Goal: Task Accomplishment & Management: Use online tool/utility

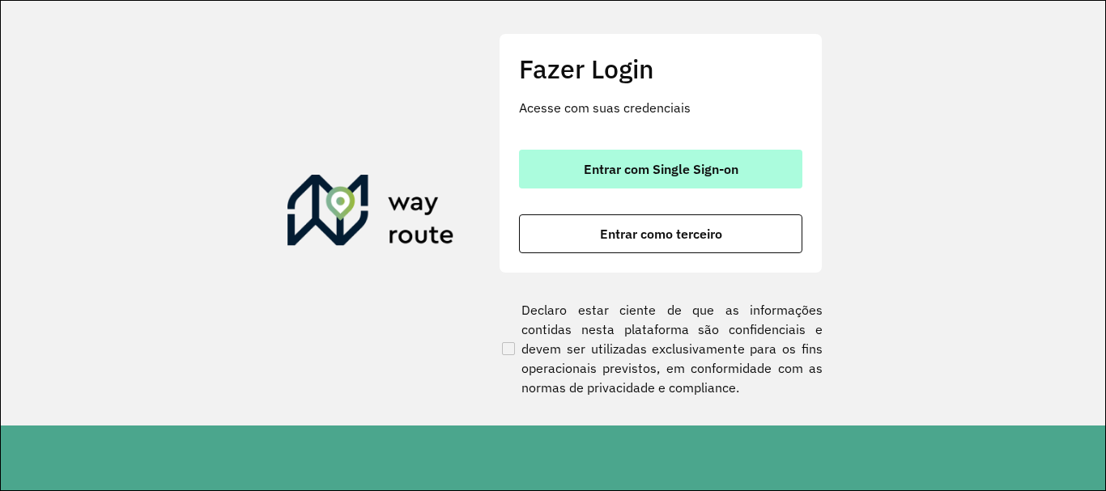
click at [645, 174] on span "Entrar com Single Sign-on" at bounding box center [661, 169] width 155 height 13
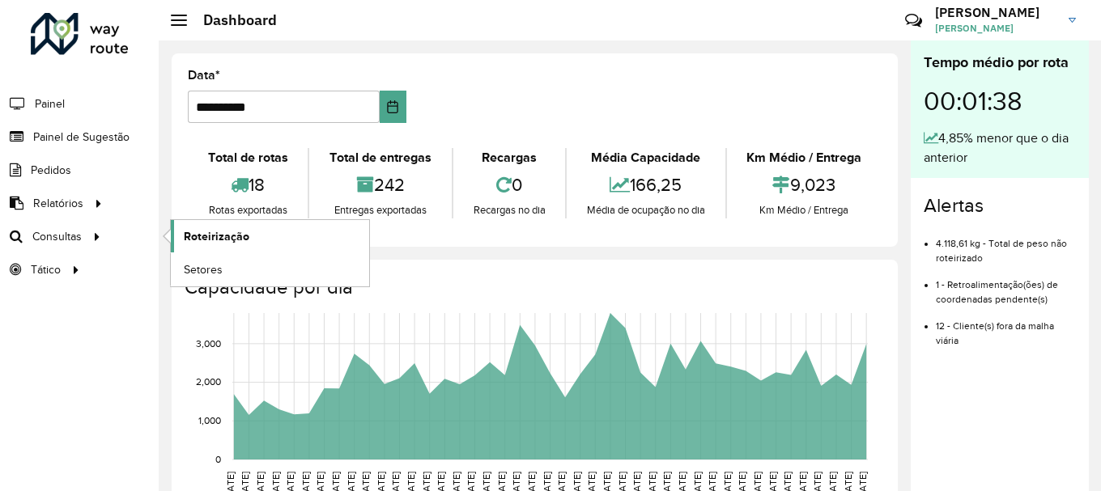
click at [277, 239] on link "Roteirização" at bounding box center [270, 236] width 198 height 32
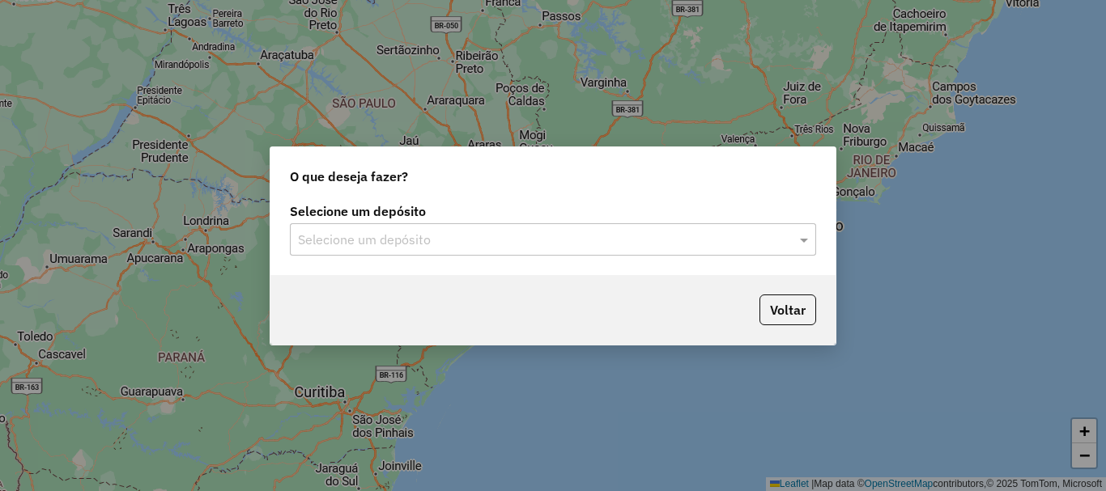
click at [448, 232] on input "text" at bounding box center [537, 240] width 478 height 19
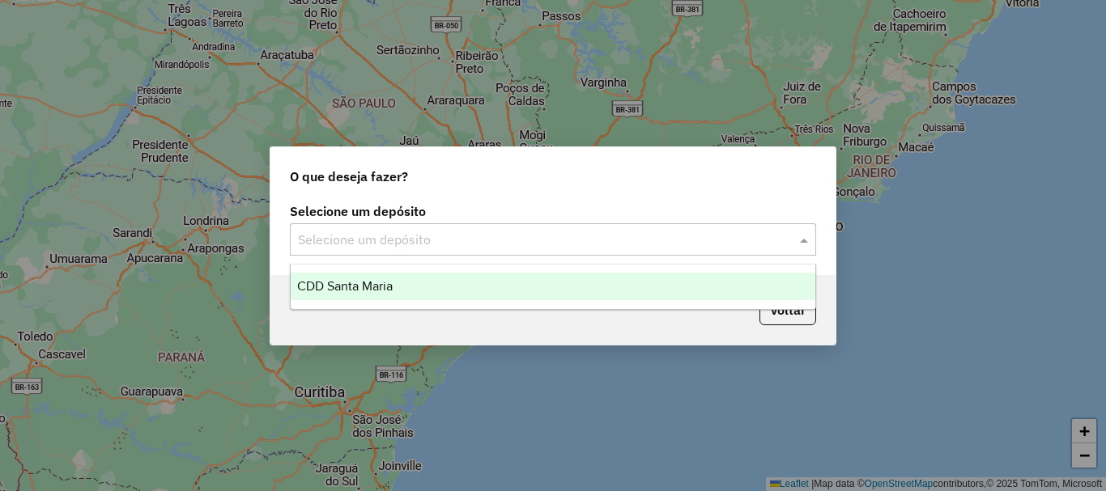
click at [419, 286] on div "CDD Santa Maria" at bounding box center [553, 287] width 525 height 28
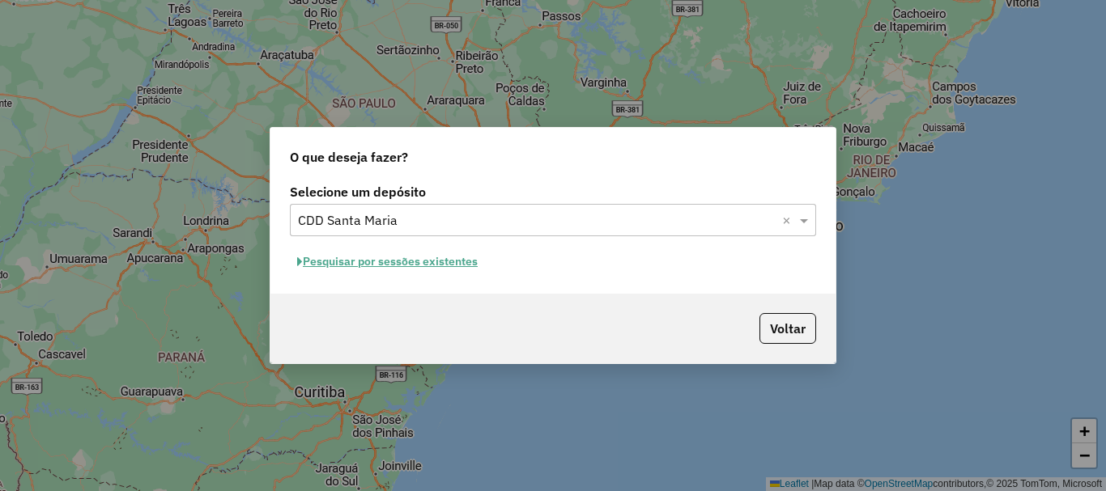
click at [466, 256] on button "Pesquisar por sessões existentes" at bounding box center [387, 261] width 195 height 25
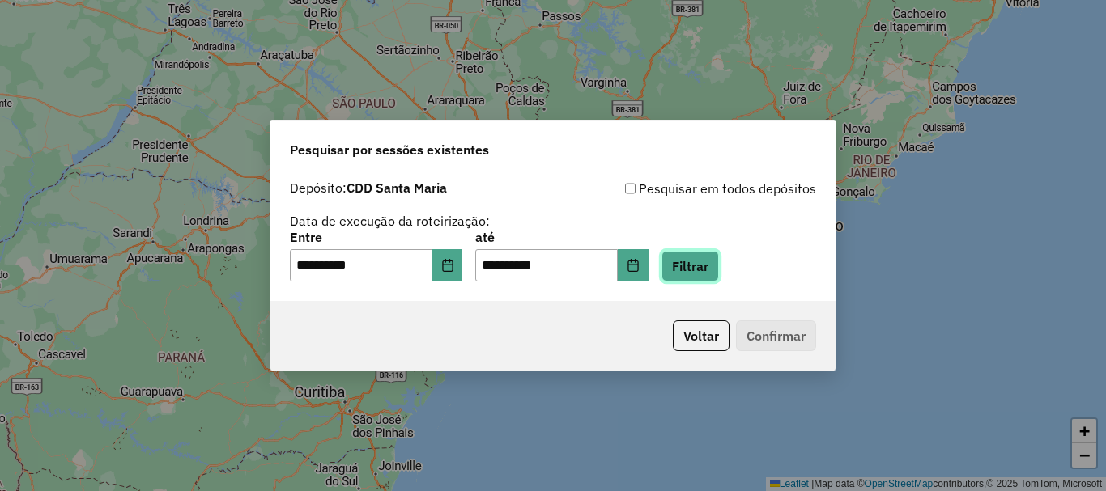
click at [709, 265] on button "Filtrar" at bounding box center [689, 266] width 57 height 31
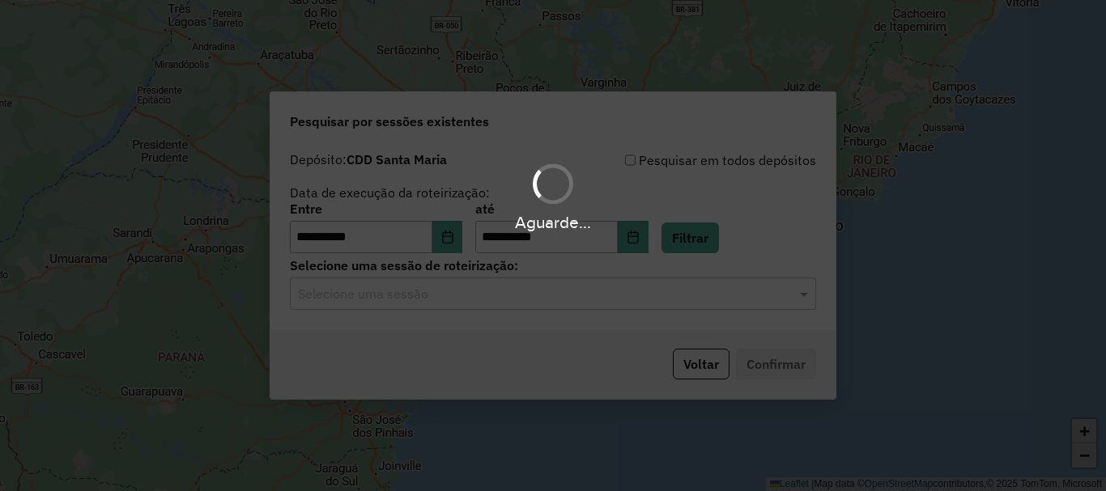
click at [428, 292] on hb-app "**********" at bounding box center [553, 245] width 1106 height 491
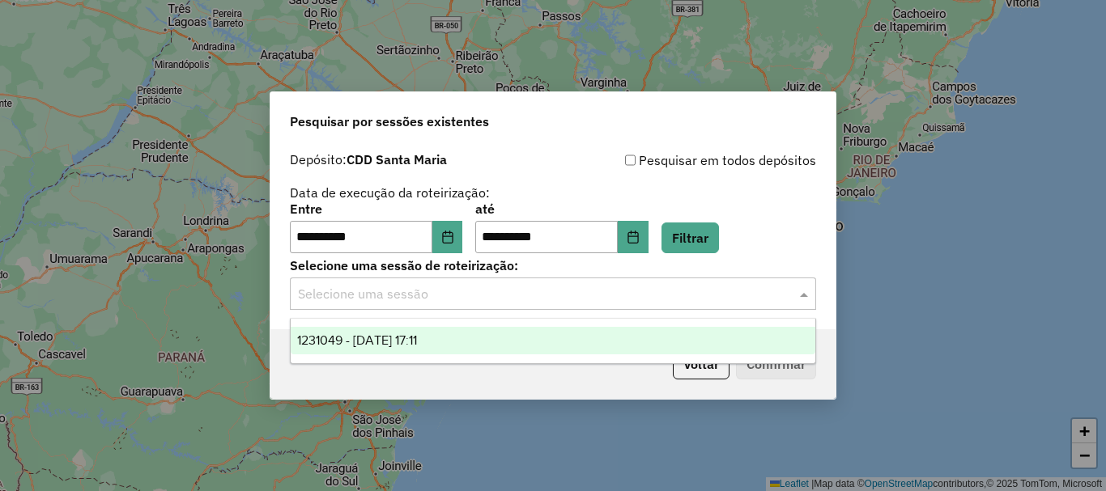
click at [415, 295] on input "text" at bounding box center [537, 294] width 478 height 19
click at [417, 334] on span "1231049 - 19/08/2025 17:11" at bounding box center [357, 341] width 120 height 14
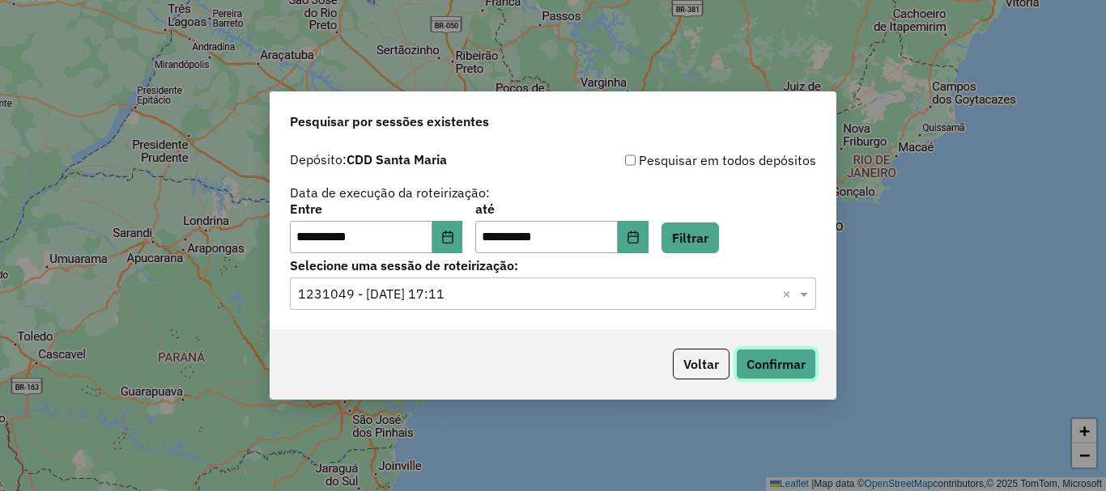
click at [763, 364] on button "Confirmar" at bounding box center [776, 364] width 80 height 31
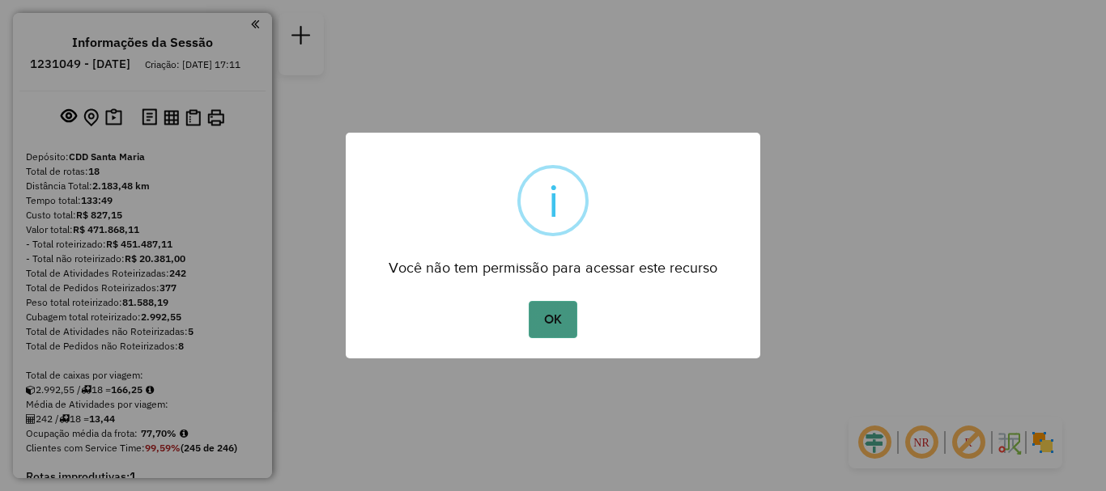
click at [562, 310] on button "OK" at bounding box center [553, 319] width 48 height 37
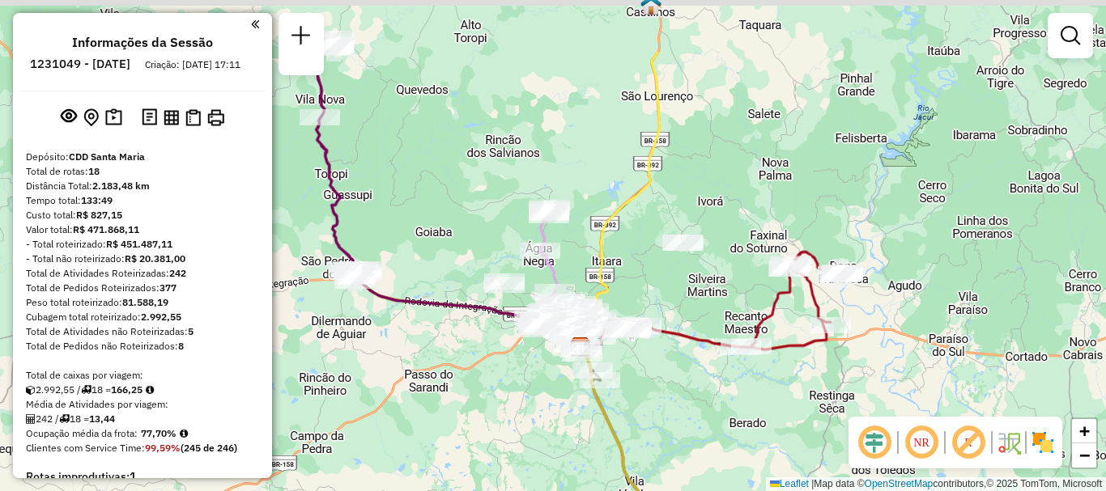
drag, startPoint x: 637, startPoint y: 174, endPoint x: 665, endPoint y: 275, distance: 104.9
click at [665, 275] on div "Janela de atendimento Grade de atendimento Capacidade Transportadoras Veículos …" at bounding box center [553, 245] width 1106 height 491
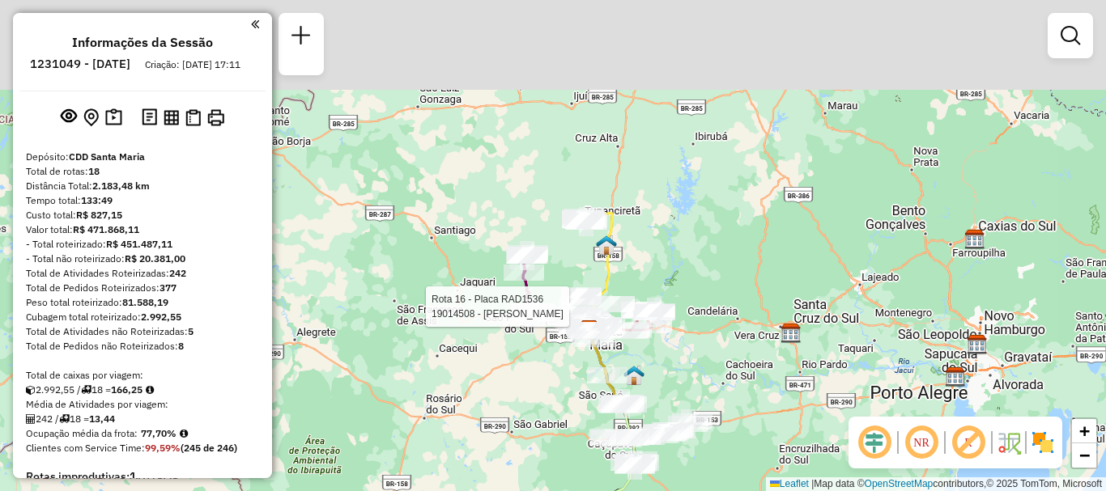
drag, startPoint x: 673, startPoint y: 245, endPoint x: 678, endPoint y: 375, distance: 129.6
click at [678, 375] on div "Rota 16 - Placa RAD1536 19014508 - VINICIUS ARRUDA Janela de atendimento Grade …" at bounding box center [553, 245] width 1106 height 491
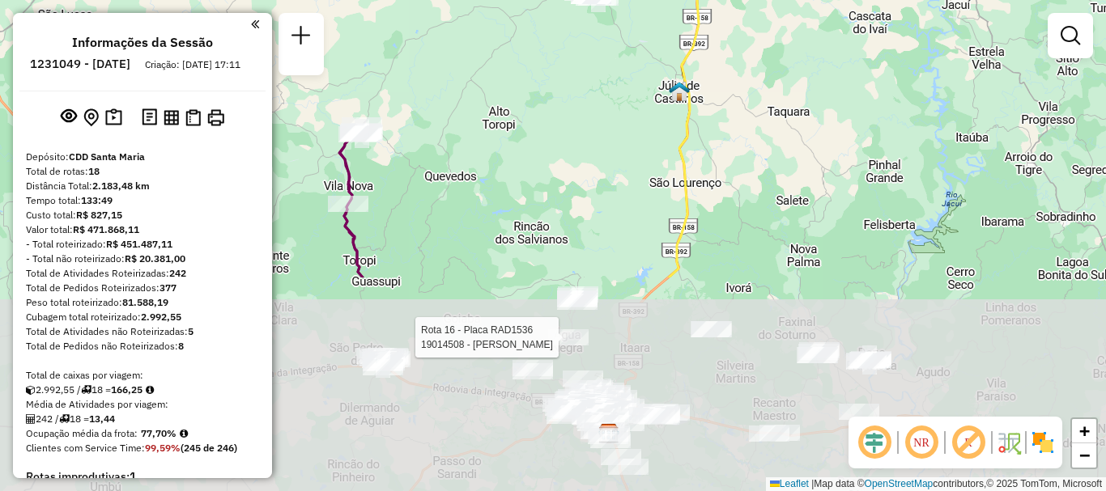
drag, startPoint x: 608, startPoint y: 376, endPoint x: 557, endPoint y: 80, distance: 299.9
click at [557, 80] on div "Rota 16 - Placa RAD1536 19014508 - VINICIUS ARRUDA Janela de atendimento Grade …" at bounding box center [553, 245] width 1106 height 491
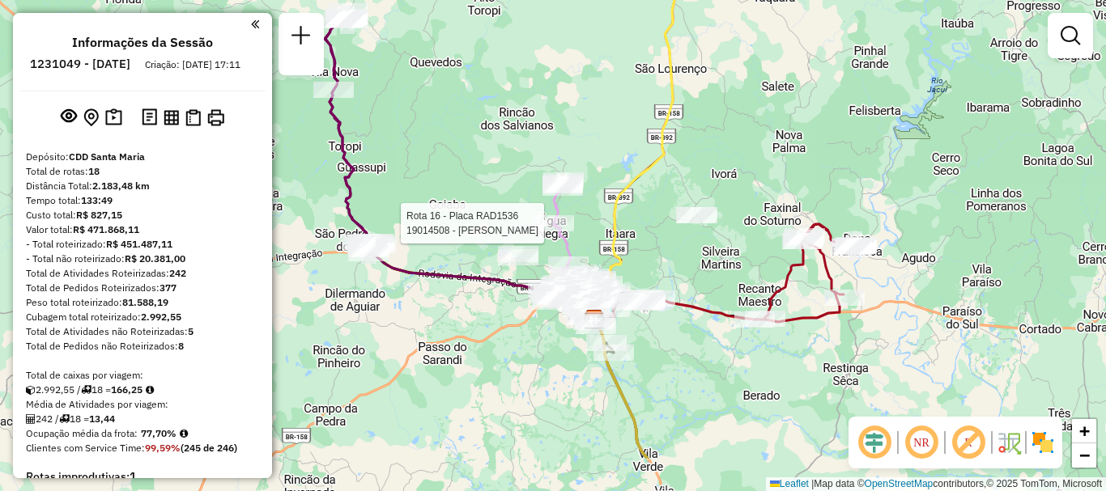
drag, startPoint x: 579, startPoint y: 164, endPoint x: 576, endPoint y: 131, distance: 33.3
click at [576, 131] on div "Rota 16 - Placa RAD1536 19014508 - VINICIUS ARRUDA Janela de atendimento Grade …" at bounding box center [553, 245] width 1106 height 491
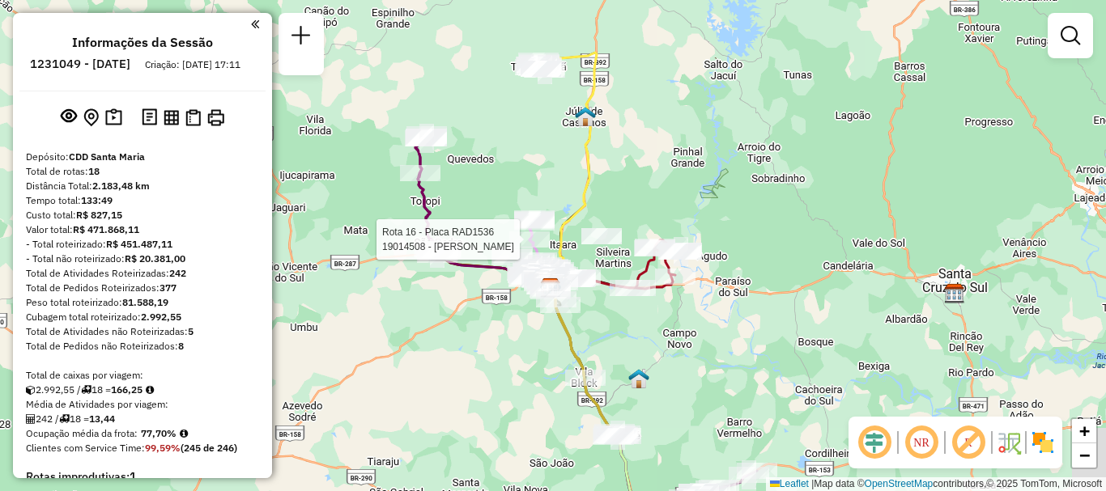
drag, startPoint x: 696, startPoint y: 130, endPoint x: 601, endPoint y: 157, distance: 99.2
click at [601, 157] on div "Rota 16 - Placa RAD1536 19014508 - VINICIUS ARRUDA Janela de atendimento Grade …" at bounding box center [553, 245] width 1106 height 491
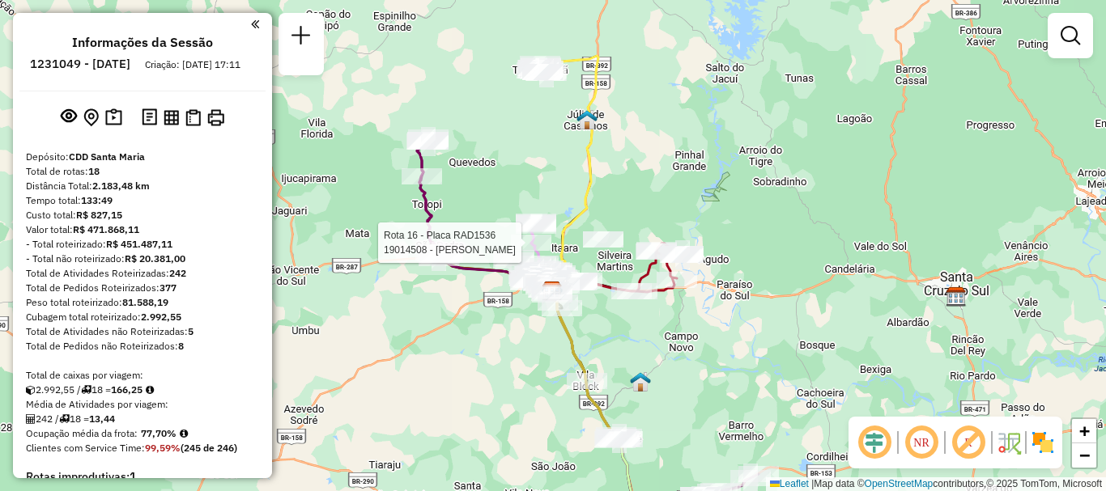
drag, startPoint x: 601, startPoint y: 175, endPoint x: 603, endPoint y: 199, distance: 24.4
click at [603, 199] on div "Rota 16 - Placa RAD1536 19014508 - VINICIUS ARRUDA Janela de atendimento Grade …" at bounding box center [553, 245] width 1106 height 491
click at [513, 134] on div "Rota 16 - Placa RAD1536 19014508 - VINICIUS ARRUDA Janela de atendimento Grade …" at bounding box center [553, 245] width 1106 height 491
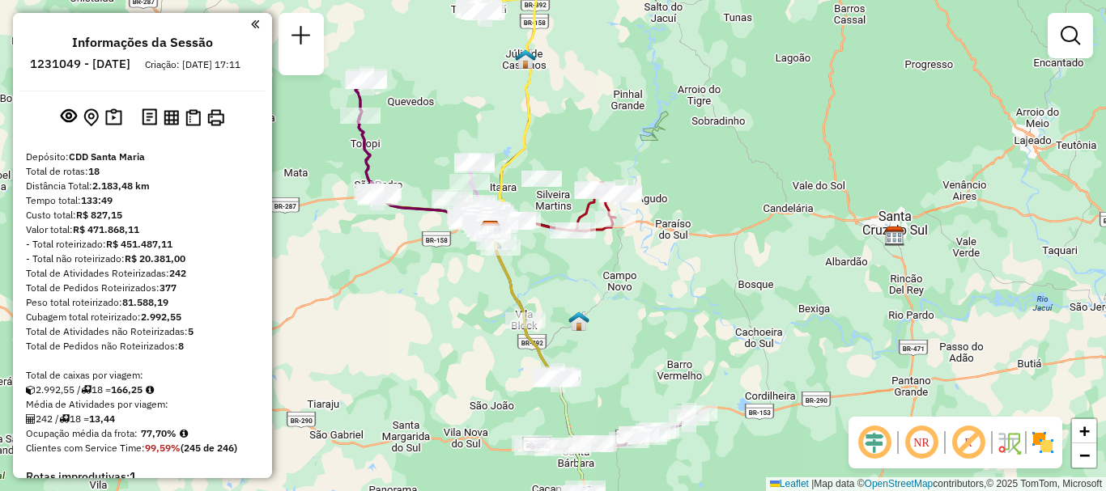
drag, startPoint x: 711, startPoint y: 153, endPoint x: 654, endPoint y: 87, distance: 86.7
click at [654, 87] on div "Janela de atendimento Grade de atendimento Capacidade Transportadoras Veículos …" at bounding box center [553, 245] width 1106 height 491
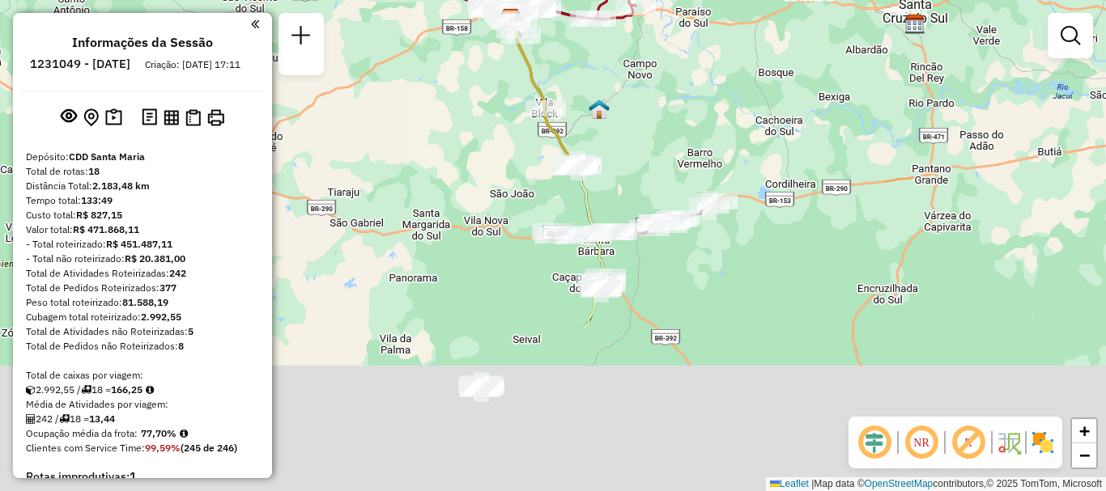
drag, startPoint x: 683, startPoint y: 264, endPoint x: 700, endPoint y: 113, distance: 151.6
click at [700, 113] on div "Janela de atendimento Grade de atendimento Capacidade Transportadoras Veículos …" at bounding box center [553, 245] width 1106 height 491
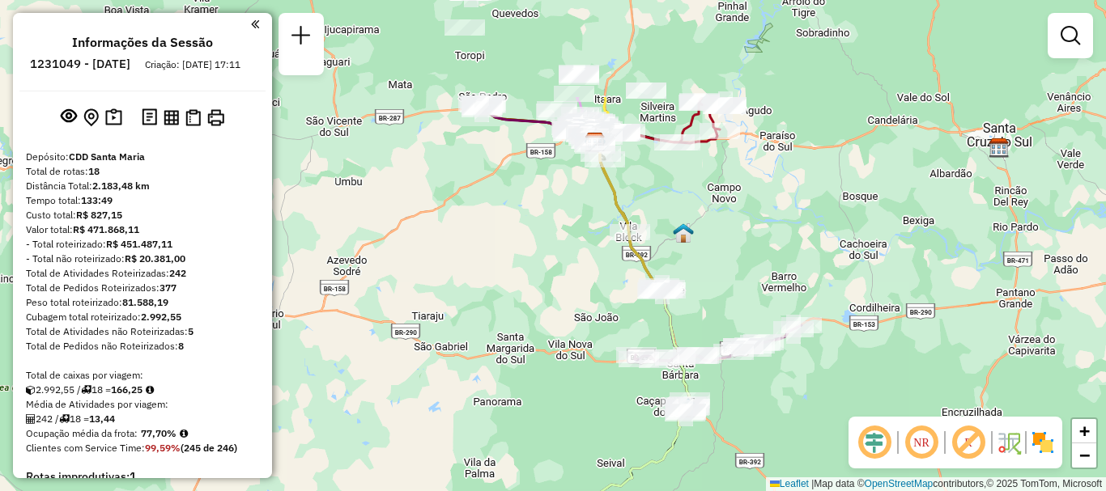
drag, startPoint x: 674, startPoint y: 306, endPoint x: 758, endPoint y: 465, distance: 179.3
click at [758, 465] on div "Janela de atendimento Grade de atendimento Capacidade Transportadoras Veículos …" at bounding box center [553, 245] width 1106 height 491
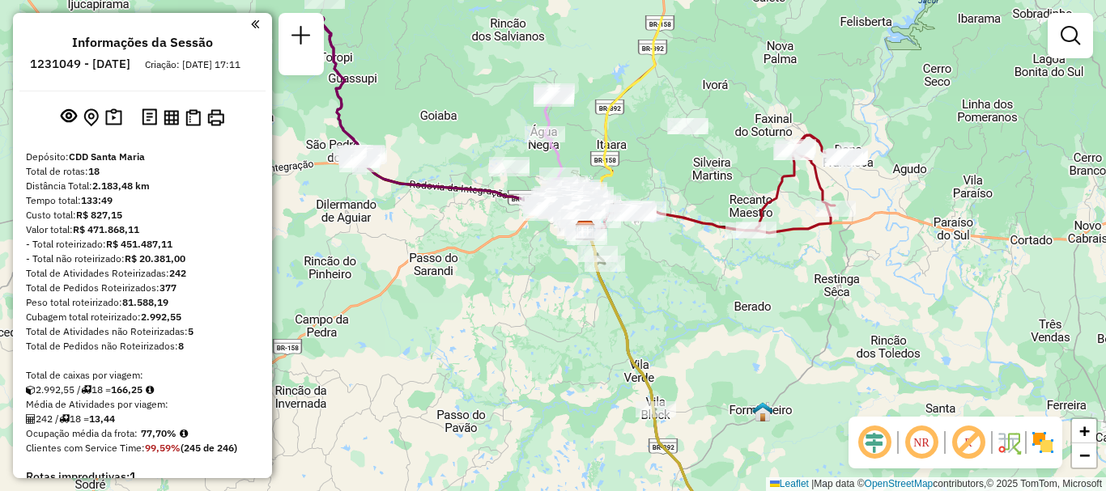
drag, startPoint x: 636, startPoint y: 110, endPoint x: 415, endPoint y: 338, distance: 318.3
click at [619, 208] on div "Janela de atendimento Grade de atendimento Capacidade Transportadoras Veículos …" at bounding box center [553, 245] width 1106 height 491
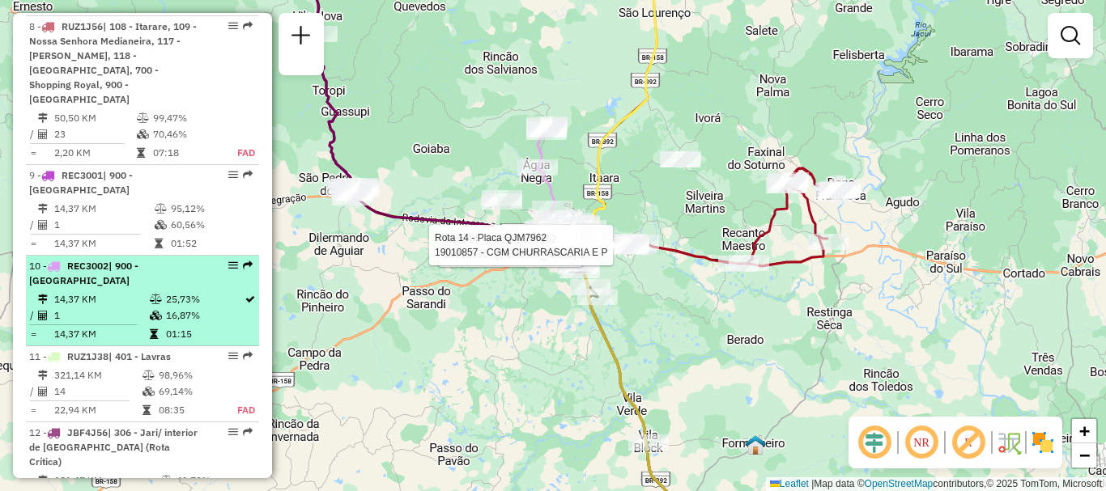
scroll to position [1214, 0]
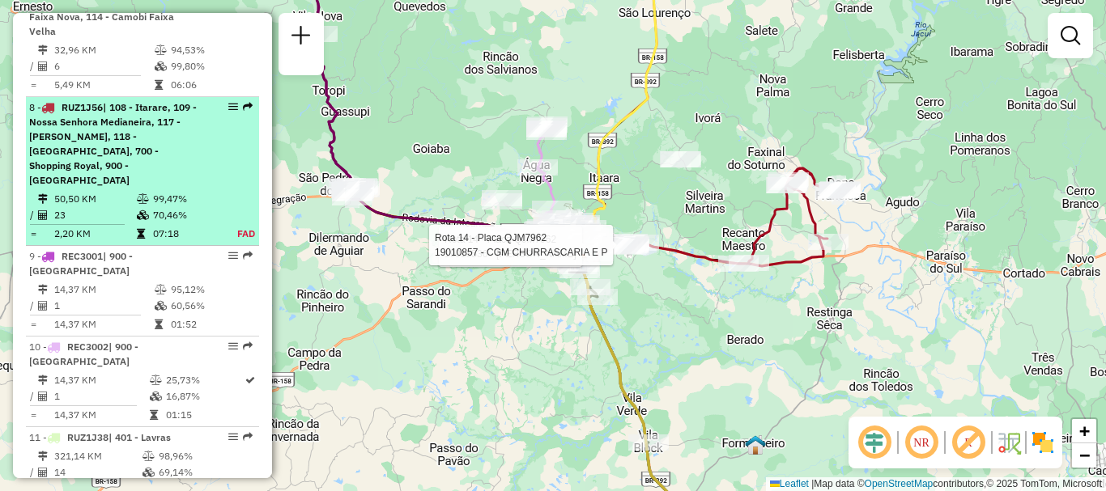
click at [144, 194] on icon at bounding box center [143, 199] width 12 height 10
select select "**********"
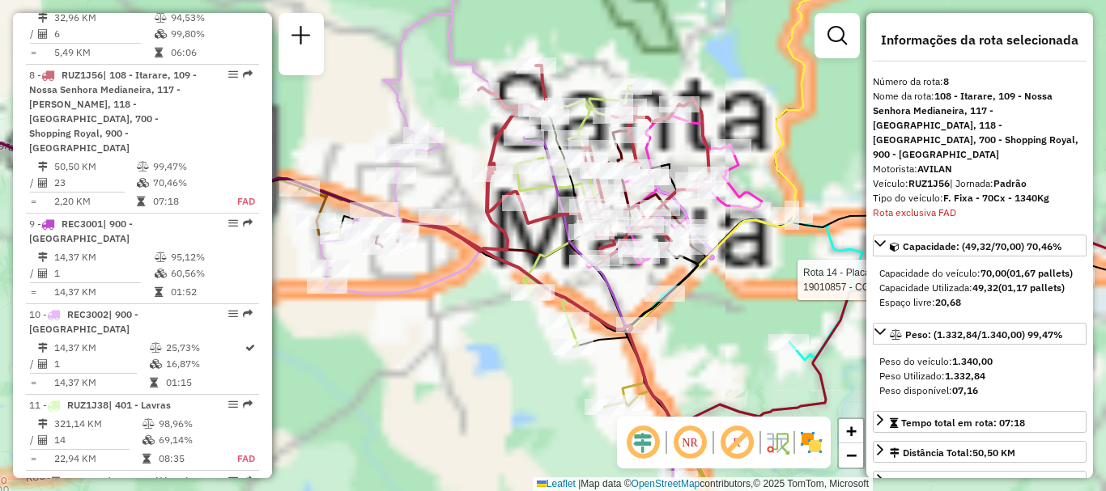
scroll to position [1255, 0]
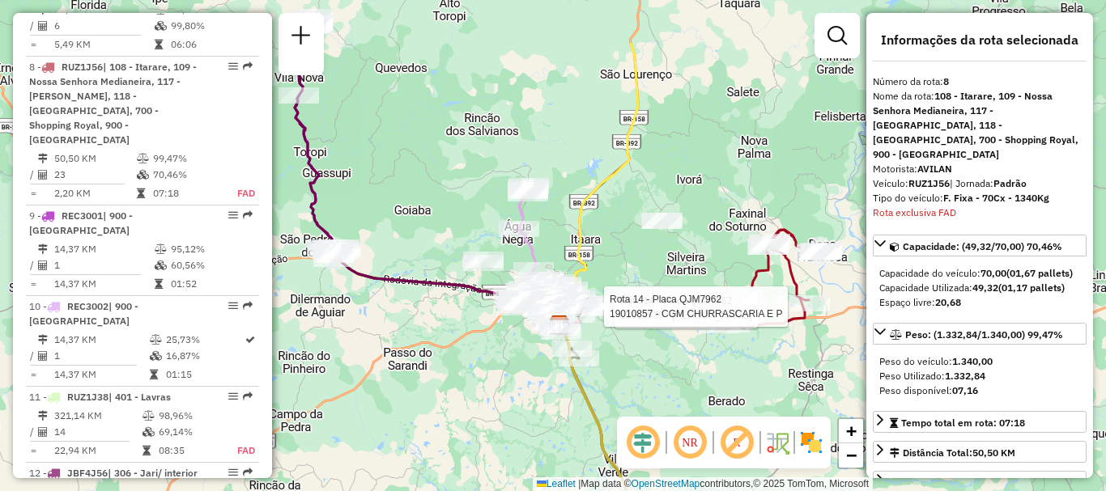
drag, startPoint x: 462, startPoint y: 119, endPoint x: 535, endPoint y: 223, distance: 127.4
click at [535, 223] on icon at bounding box center [530, 246] width 28 height 121
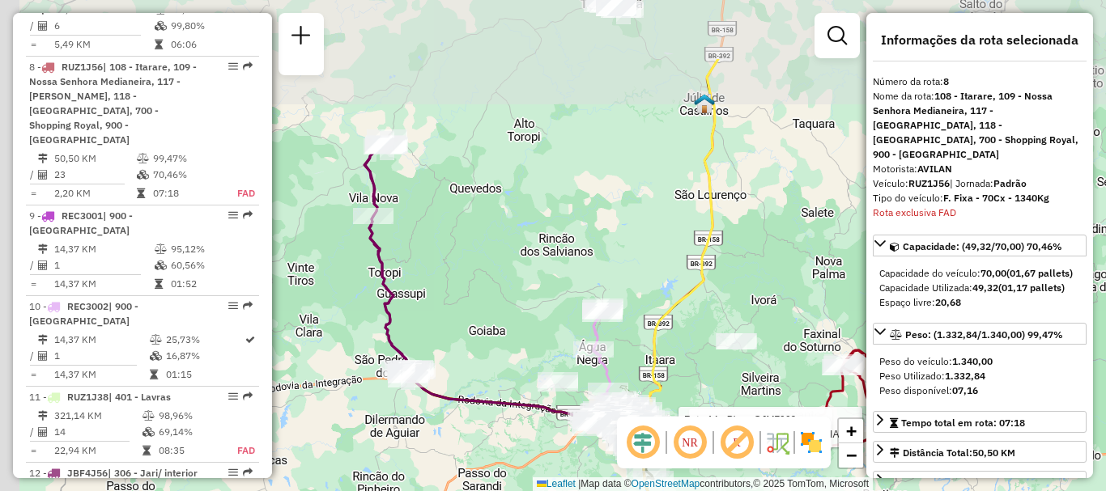
drag, startPoint x: 447, startPoint y: 137, endPoint x: 538, endPoint y: 264, distance: 156.6
click at [538, 264] on div "Rota 14 - Placa QJM7962 19013536 - ERICO ABREU RODRIGUE Rota 14 - Placa QJM7962…" at bounding box center [553, 245] width 1106 height 491
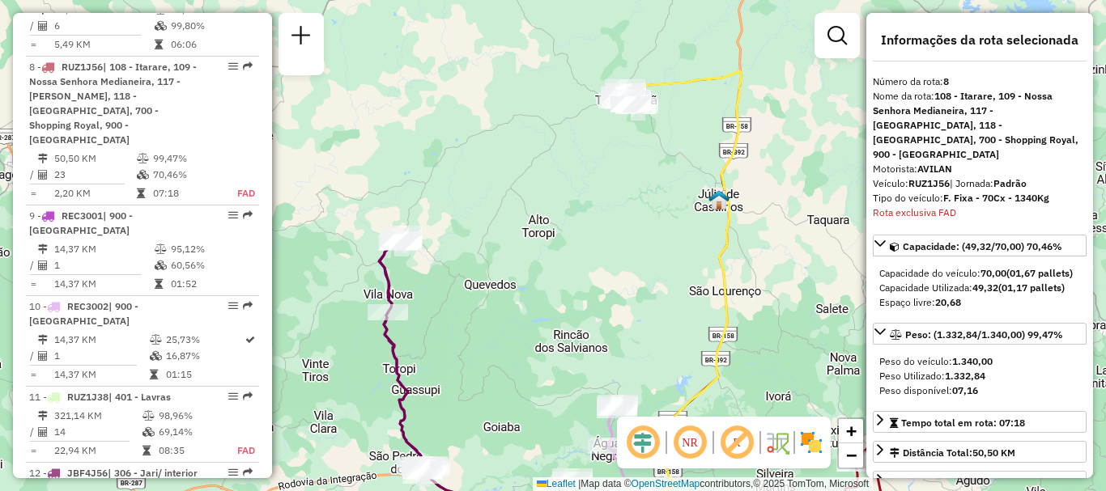
drag, startPoint x: 661, startPoint y: 132, endPoint x: 628, endPoint y: 122, distance: 33.8
click at [648, 207] on div "Rota 14 - Placa QJM7962 19013536 - ERICO ABREU RODRIGUE Rota 14 - Placa QJM7962…" at bounding box center [553, 245] width 1106 height 491
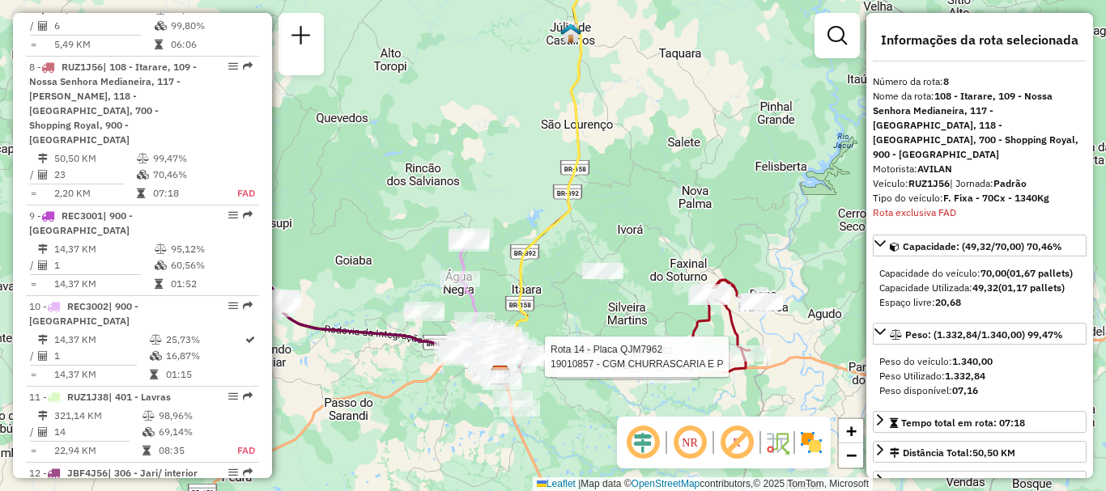
drag, startPoint x: 666, startPoint y: 244, endPoint x: 573, endPoint y: 191, distance: 106.2
click at [495, 27] on div "Rota 14 - Placa QJM7962 19013536 - ERICO ABREU RODRIGUE Rota 14 - Placa QJM7962…" at bounding box center [553, 245] width 1106 height 491
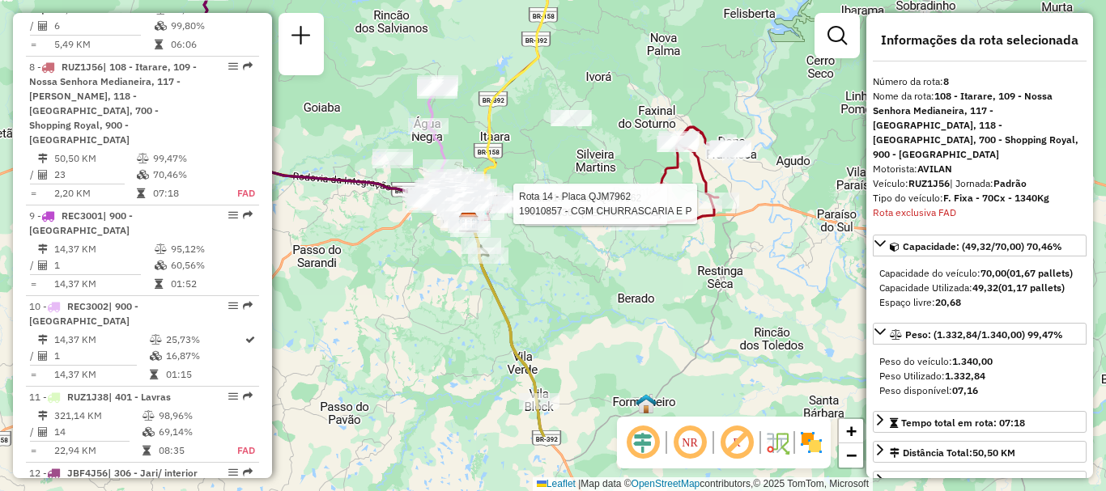
drag, startPoint x: 624, startPoint y: 291, endPoint x: 616, endPoint y: 188, distance: 103.1
click at [616, 188] on div "Rota 14 - Placa QJM7962 19013536 - ERICO ABREU RODRIGUE Rota 14 - Placa QJM7962…" at bounding box center [553, 245] width 1106 height 491
click at [641, 163] on div "Rota 14 - Placa QJM7962 19013536 - ERICO ABREU RODRIGUE Rota 14 - Placa QJM7962…" at bounding box center [553, 245] width 1106 height 491
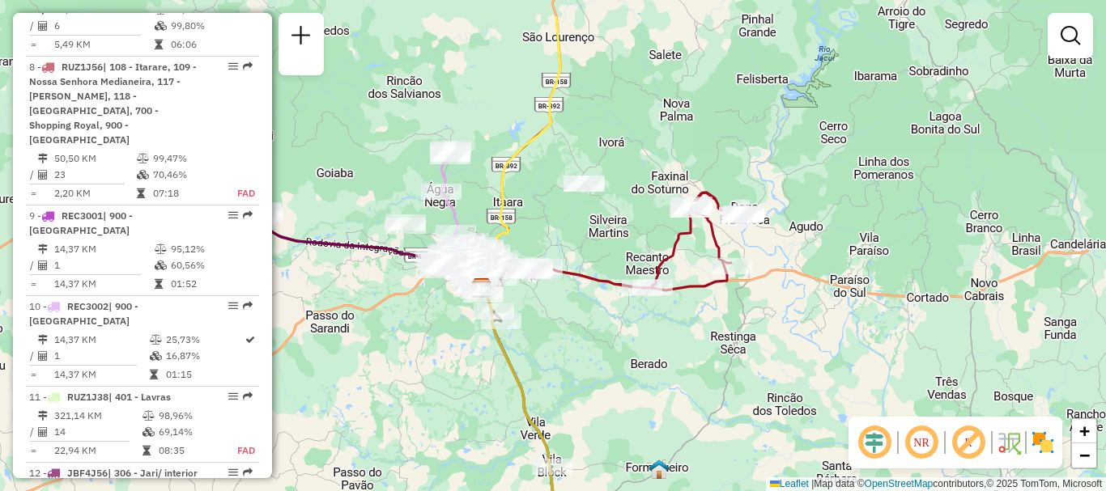
drag, startPoint x: 590, startPoint y: 163, endPoint x: 603, endPoint y: 229, distance: 67.6
click at [603, 229] on div "Janela de atendimento Grade de atendimento Capacidade Transportadoras Veículos …" at bounding box center [553, 245] width 1106 height 491
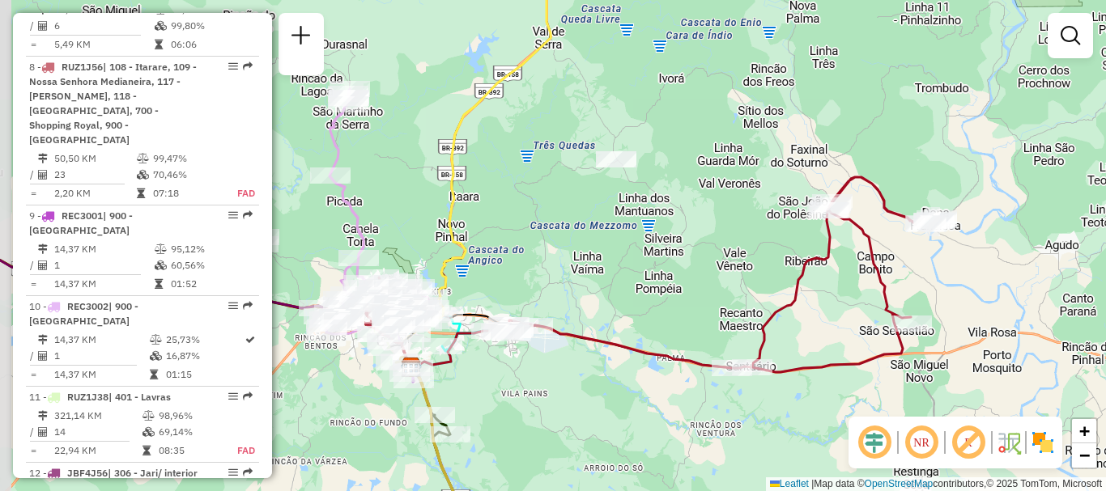
drag, startPoint x: 520, startPoint y: 267, endPoint x: 734, endPoint y: 199, distance: 225.1
click at [738, 200] on div "Janela de atendimento Grade de atendimento Capacidade Transportadoras Veículos …" at bounding box center [553, 245] width 1106 height 491
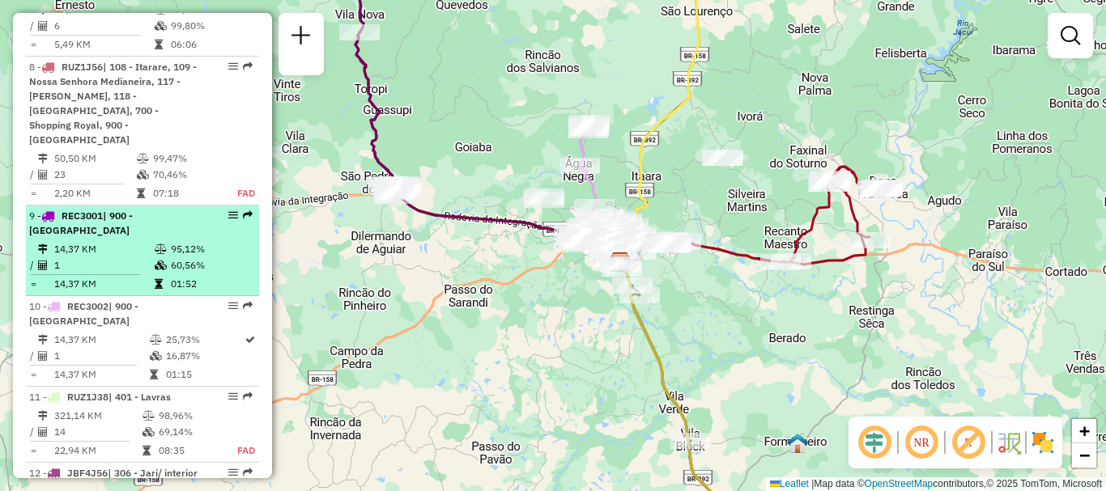
click at [133, 210] on span "| 900 - Santa Maria" at bounding box center [81, 223] width 104 height 27
select select "**********"
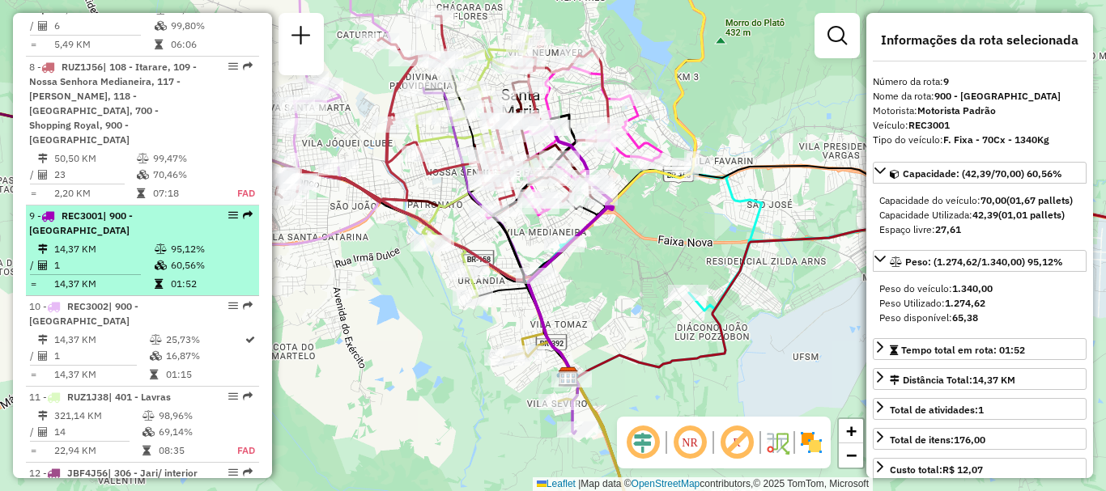
click at [133, 210] on span "| 900 - Santa Maria" at bounding box center [81, 223] width 104 height 27
click at [189, 241] on td "95,12%" at bounding box center [211, 249] width 82 height 16
drag, startPoint x: 189, startPoint y: 171, endPoint x: 111, endPoint y: 200, distance: 83.0
click at [110, 274] on hr at bounding box center [85, 274] width 111 height 1
click at [229, 211] on em at bounding box center [233, 216] width 10 height 10
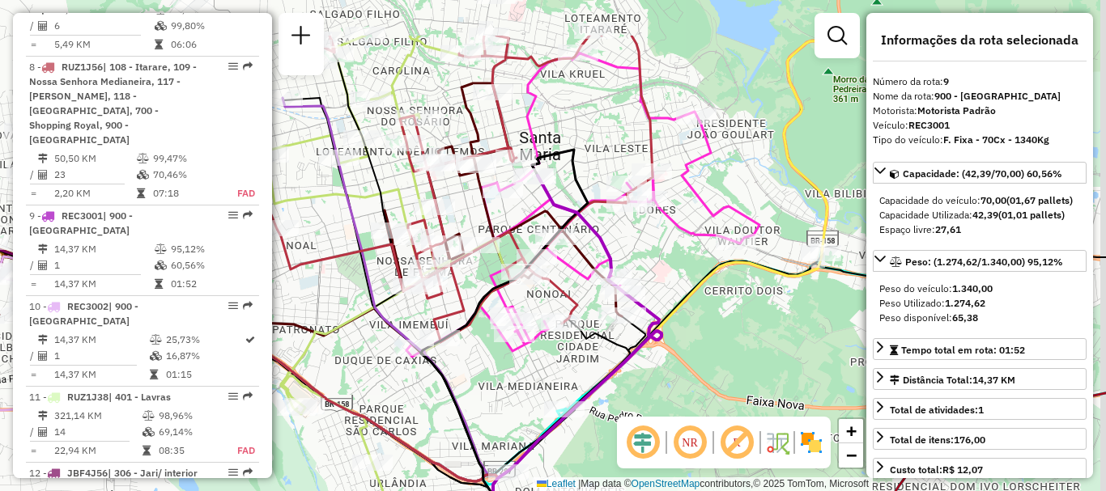
drag, startPoint x: 576, startPoint y: 121, endPoint x: 570, endPoint y: 205, distance: 83.6
click at [570, 205] on icon at bounding box center [577, 400] width 168 height 449
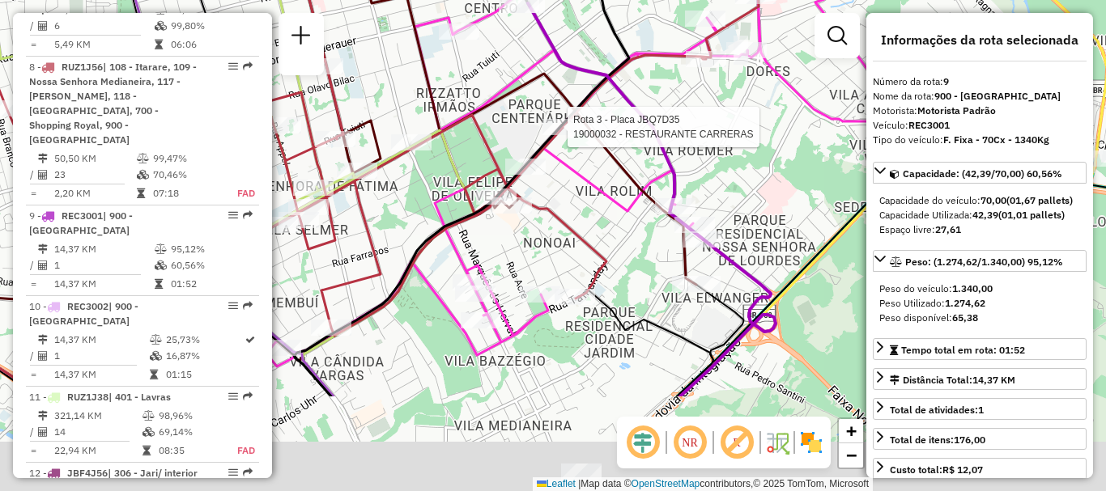
drag, startPoint x: 587, startPoint y: 253, endPoint x: 600, endPoint y: 146, distance: 107.7
click at [609, 108] on div "Rota 3 - Placa JBQ7D35 19000032 - RESTAURANTE CARRERAS Janela de atendimento Gr…" at bounding box center [553, 245] width 1106 height 491
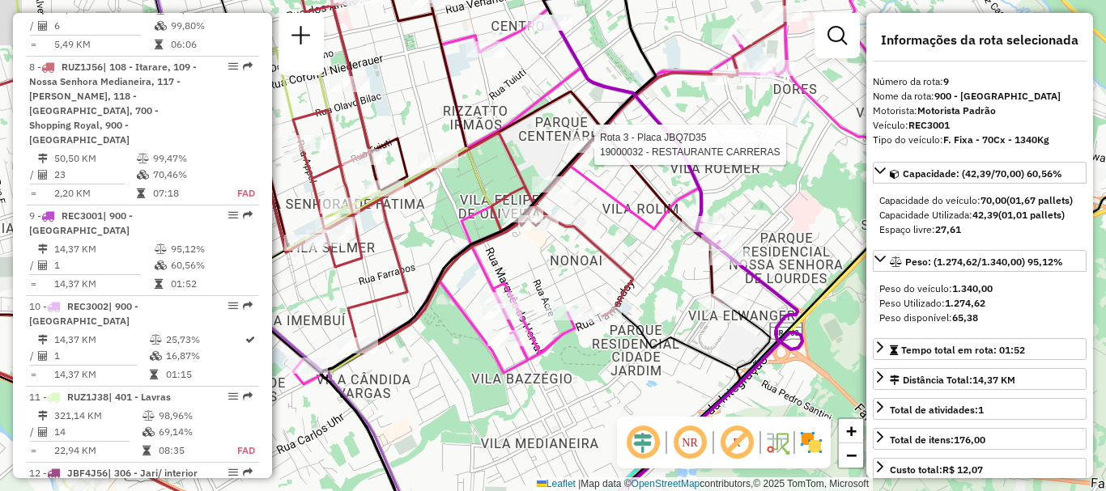
drag, startPoint x: 538, startPoint y: 315, endPoint x: 544, endPoint y: 408, distance: 93.3
click at [544, 385] on icon at bounding box center [645, 176] width 705 height 415
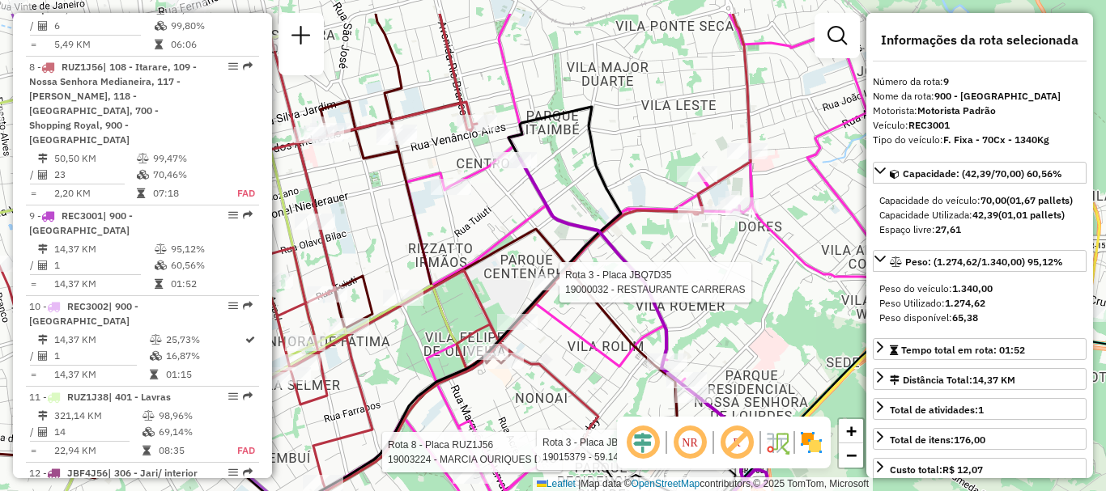
drag, startPoint x: 591, startPoint y: 160, endPoint x: 589, endPoint y: 168, distance: 8.5
click at [589, 168] on icon at bounding box center [454, 355] width 334 height 496
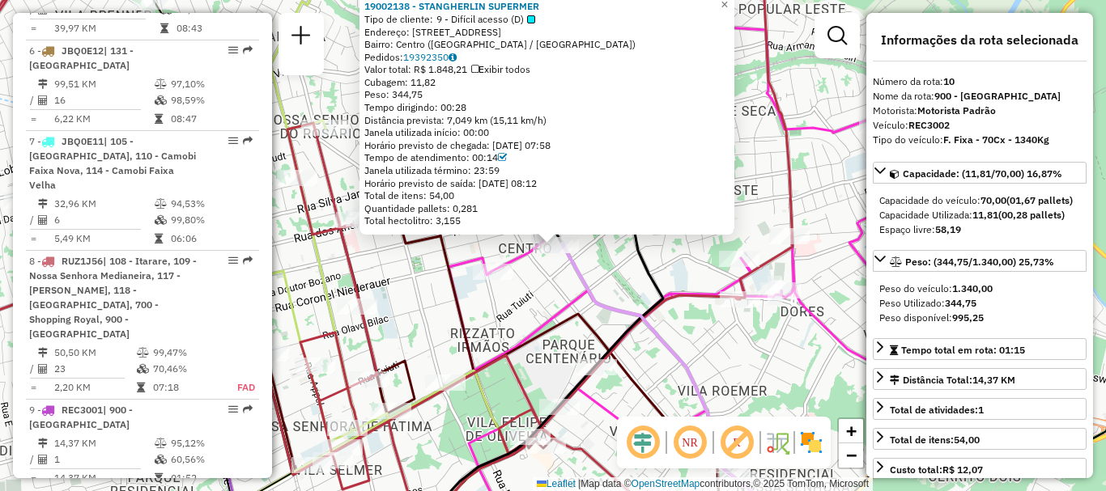
scroll to position [1223, 0]
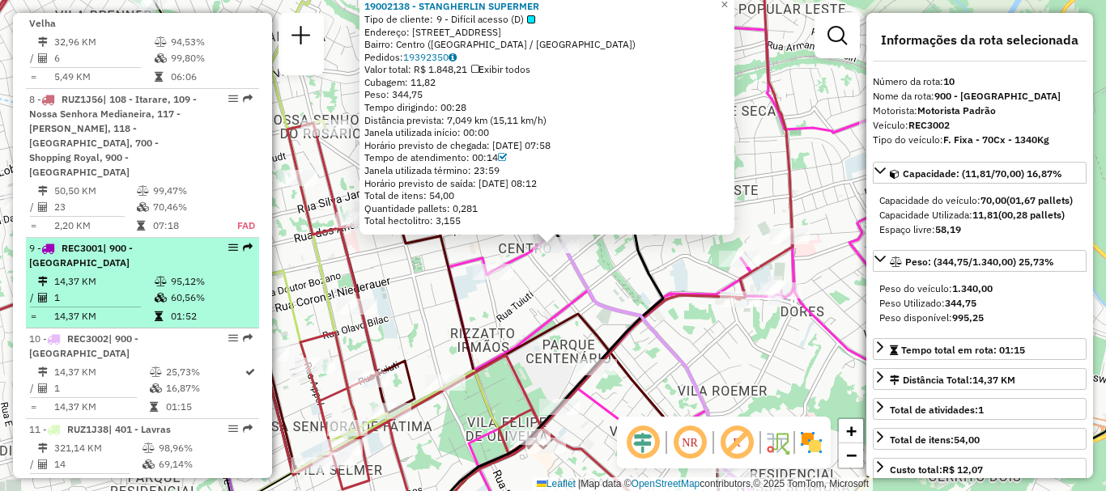
click at [146, 290] on td "1" at bounding box center [103, 298] width 100 height 16
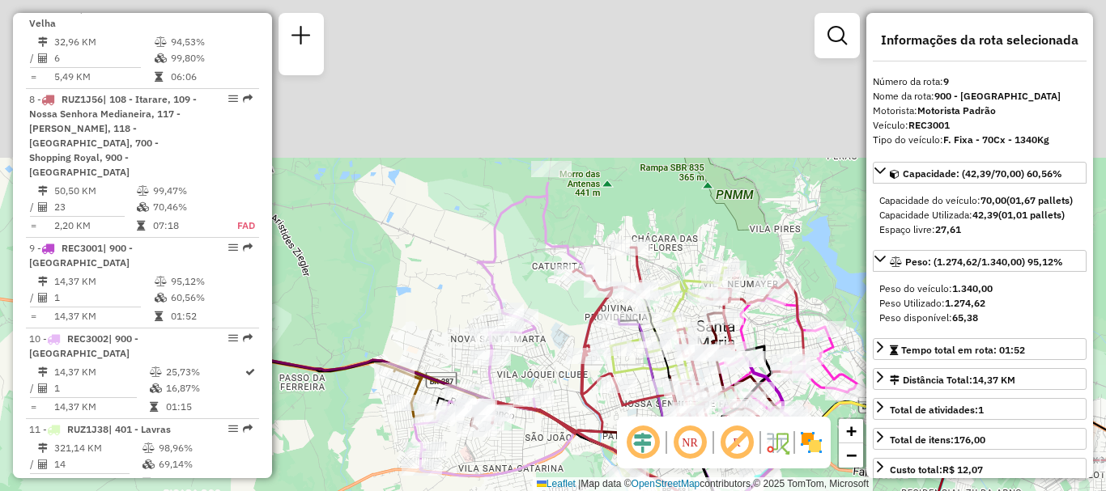
drag, startPoint x: 368, startPoint y: 176, endPoint x: 587, endPoint y: 438, distance: 341.5
click at [587, 438] on div "Janela de atendimento Grade de atendimento Capacidade Transportadoras Veículos …" at bounding box center [553, 245] width 1106 height 491
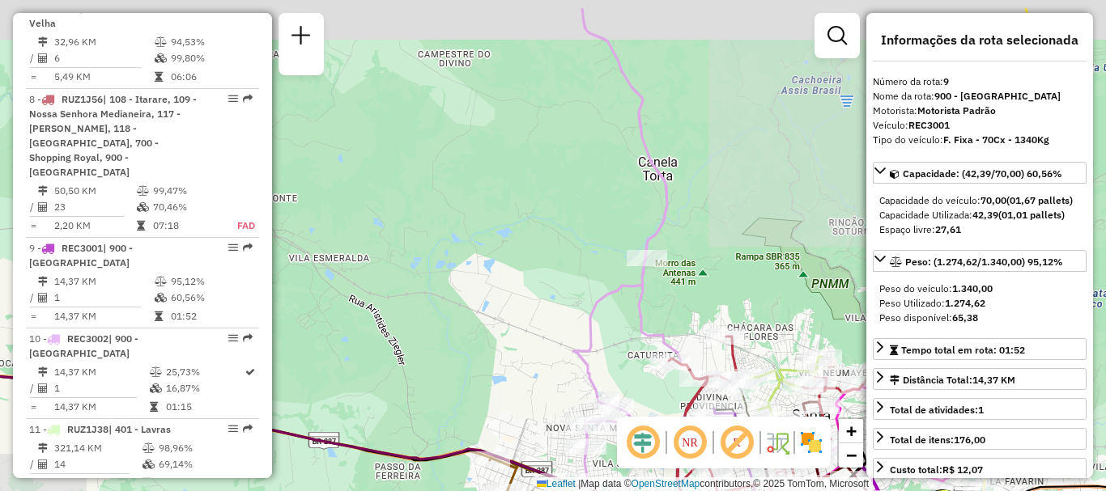
drag, startPoint x: 514, startPoint y: 210, endPoint x: 649, endPoint y: 296, distance: 159.5
click at [649, 296] on div "Rota 15 - Placa JCY1B04 19010200 - BK PRACA NOVA SM Janela de atendimento Grade…" at bounding box center [553, 245] width 1106 height 491
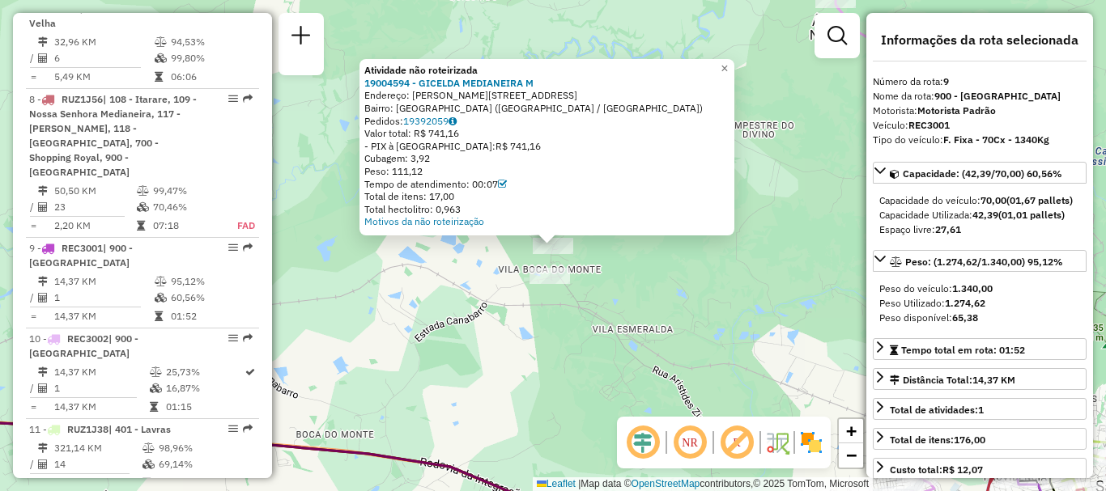
click at [545, 284] on div at bounding box center [550, 276] width 40 height 16
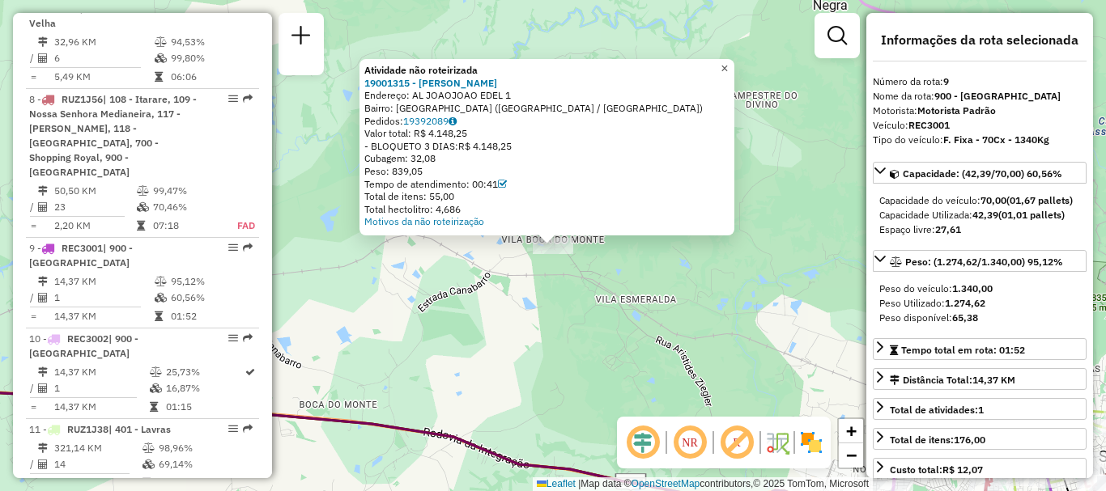
click at [730, 59] on link "×" at bounding box center [724, 68] width 19 height 19
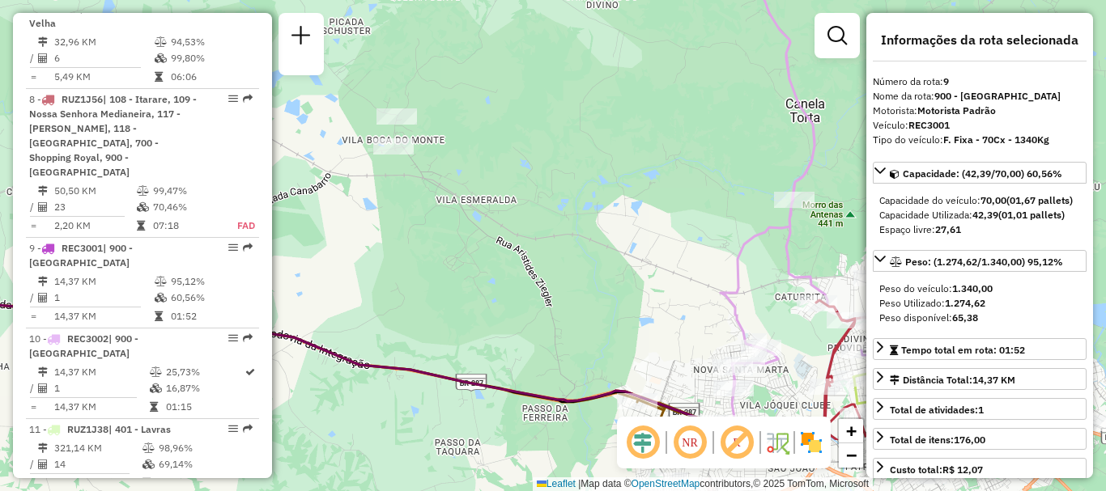
drag, startPoint x: 669, startPoint y: 220, endPoint x: 509, endPoint y: 121, distance: 188.0
click at [509, 121] on div "Janela de atendimento Grade de atendimento Capacidade Transportadoras Veículos …" at bounding box center [553, 245] width 1106 height 491
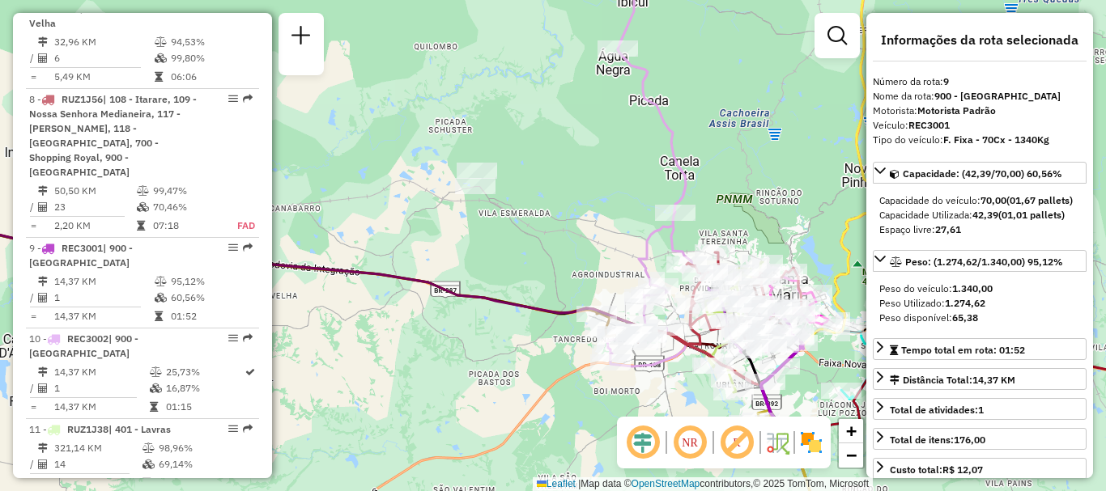
drag, startPoint x: 591, startPoint y: 215, endPoint x: 565, endPoint y: 240, distance: 36.1
click at [565, 240] on div "Janela de atendimento Grade de atendimento Capacidade Transportadoras Veículos …" at bounding box center [553, 245] width 1106 height 491
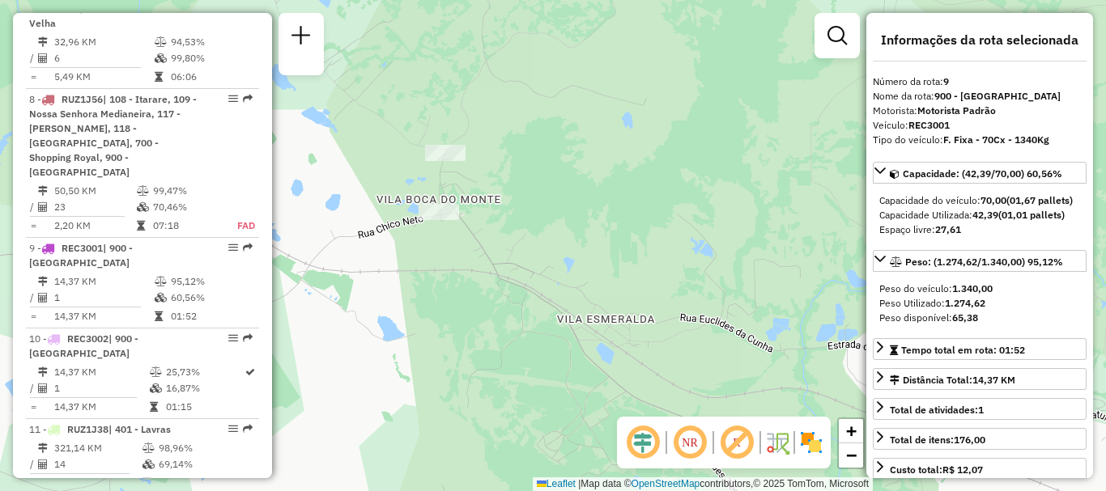
drag, startPoint x: 491, startPoint y: 329, endPoint x: 504, endPoint y: 354, distance: 27.9
click at [504, 354] on div "Janela de atendimento Grade de atendimento Capacidade Transportadoras Veículos …" at bounding box center [553, 245] width 1106 height 491
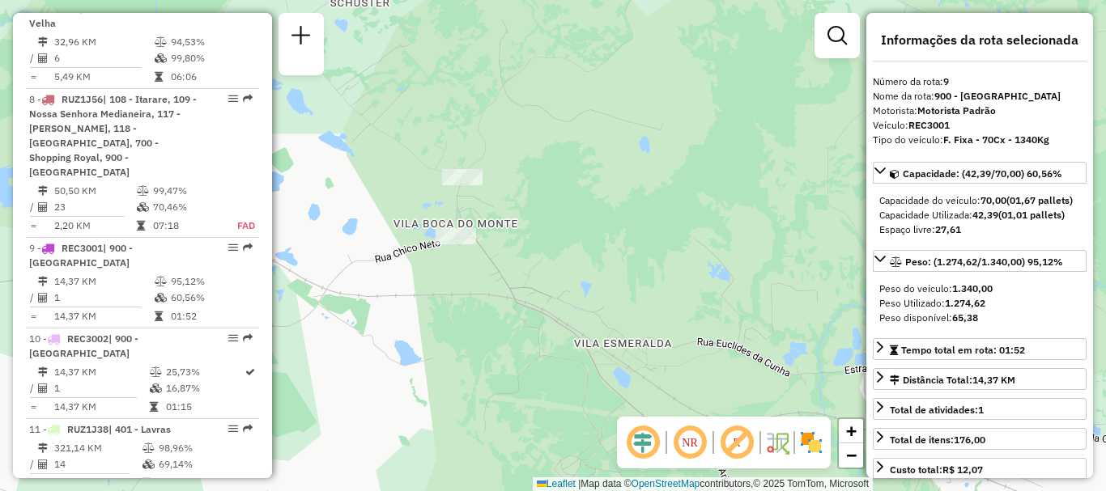
click at [453, 244] on div at bounding box center [456, 236] width 40 height 16
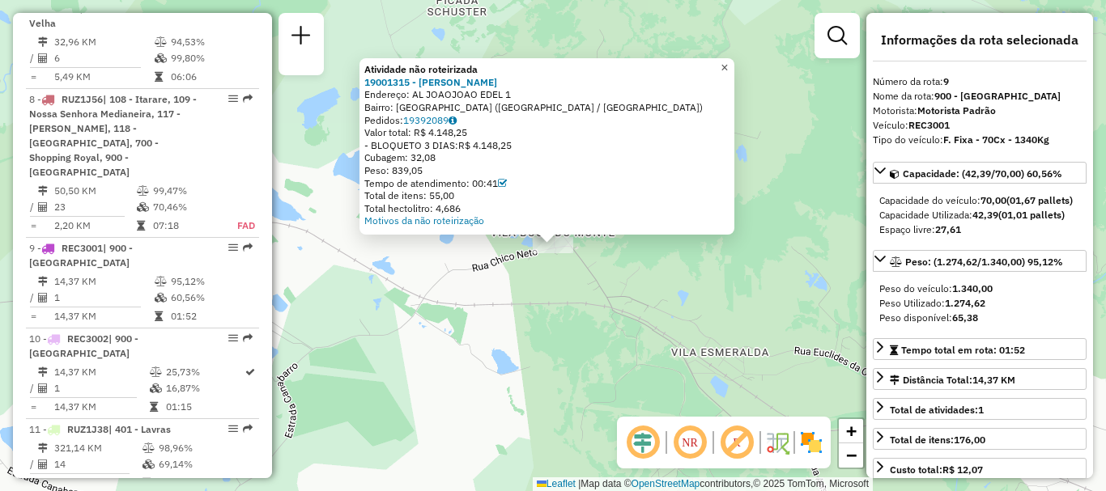
click at [728, 62] on span "×" at bounding box center [724, 68] width 7 height 14
